Goal: Transaction & Acquisition: Purchase product/service

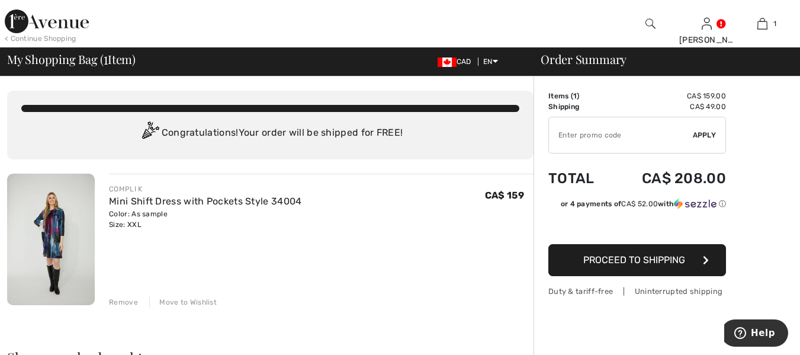
click at [632, 134] on input "TEXT" at bounding box center [621, 135] width 144 height 36
click at [565, 127] on input "TEXT" at bounding box center [621, 135] width 144 height 36
type input "O"
click at [706, 130] on span "Apply" at bounding box center [705, 135] width 24 height 11
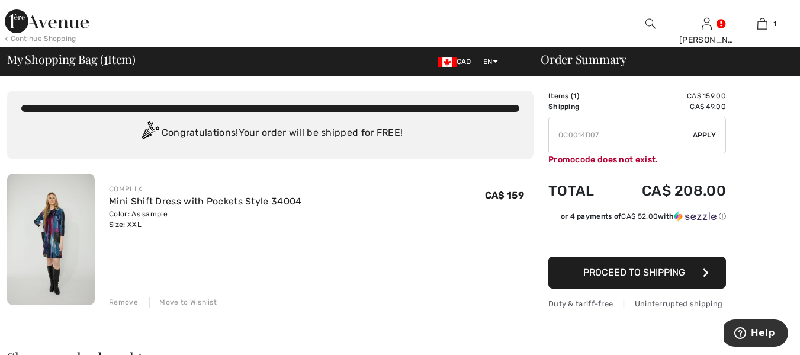
click at [628, 140] on input "TEXT" at bounding box center [621, 135] width 144 height 36
type input "O"
click at [697, 132] on span "Apply" at bounding box center [705, 135] width 24 height 11
drag, startPoint x: 639, startPoint y: 127, endPoint x: 645, endPoint y: 123, distance: 7.2
click at [644, 124] on input "TEXT" at bounding box center [621, 135] width 144 height 36
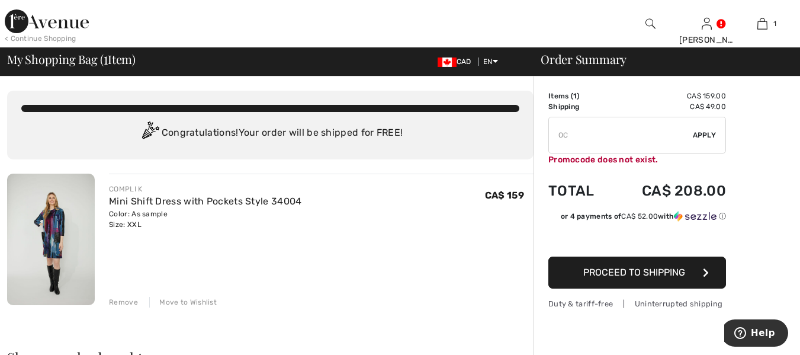
type input "O"
